Goal: Participate in discussion

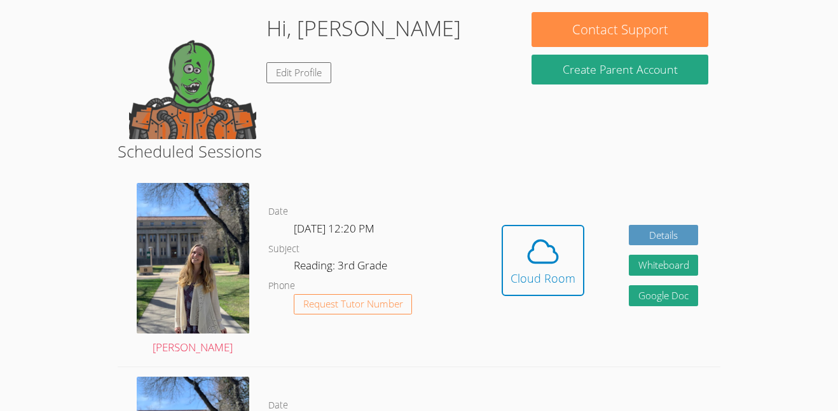
scroll to position [112, 0]
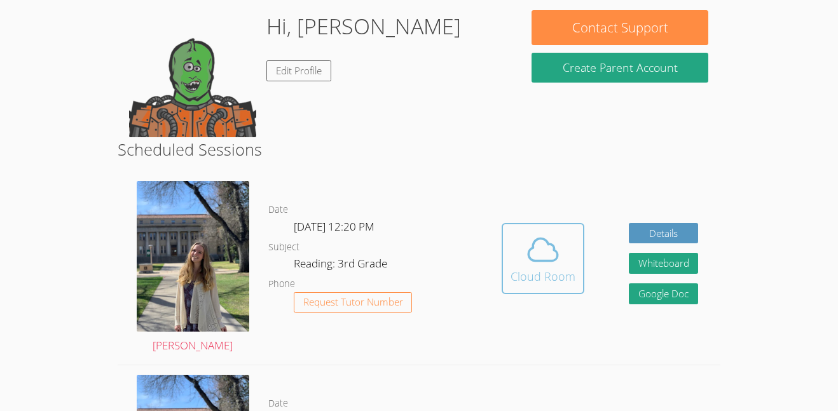
click at [523, 291] on button "Cloud Room" at bounding box center [543, 258] width 83 height 71
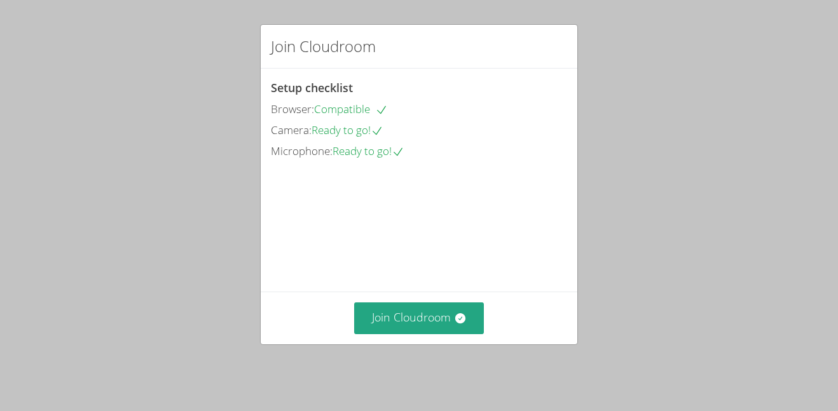
click at [442, 343] on div "Join Cloudroom" at bounding box center [419, 318] width 317 height 52
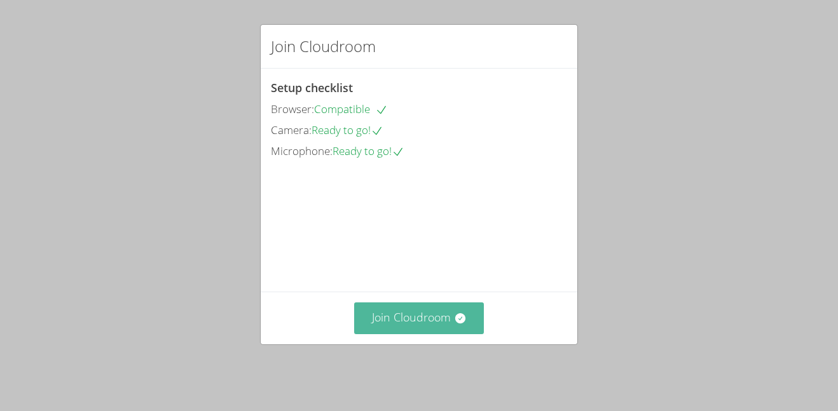
click at [454, 318] on button "Join Cloudroom" at bounding box center [419, 318] width 130 height 31
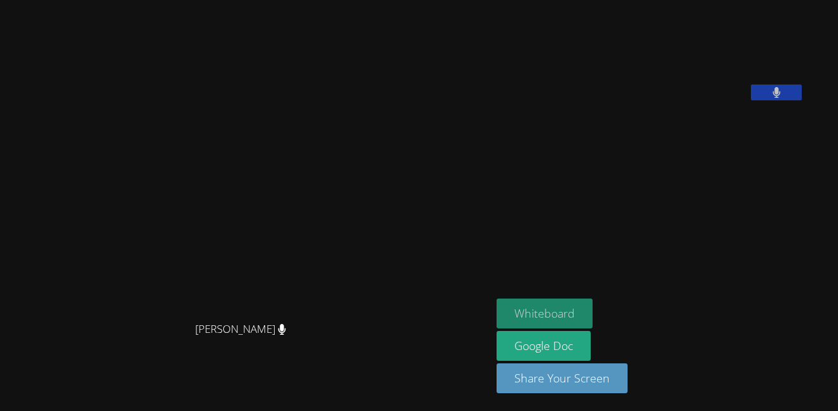
click at [547, 306] on button "Whiteboard" at bounding box center [544, 314] width 96 height 30
